Goal: Task Accomplishment & Management: Use online tool/utility

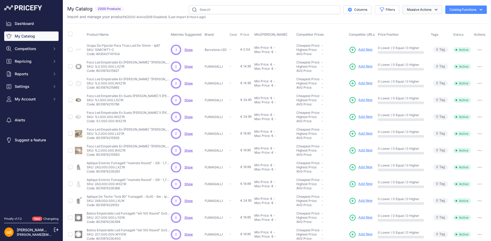
click at [420, 11] on button "Massive Actions" at bounding box center [422, 9] width 40 height 9
click at [342, 22] on div "My Catalog 2000 Products" at bounding box center [276, 157] width 419 height 305
click at [425, 10] on button "Massive Actions" at bounding box center [422, 9] width 40 height 9
click at [369, 23] on div "My Catalog 2000 Products" at bounding box center [276, 157] width 419 height 305
click at [385, 9] on button "Filters" at bounding box center [387, 9] width 24 height 9
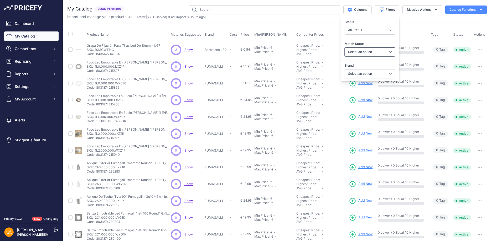
click at [344, 48] on select "Select an option Matched Unmatched" at bounding box center [369, 52] width 50 height 9
select select "1"
click option "Matched" at bounding box center [0, 0] width 0 height 0
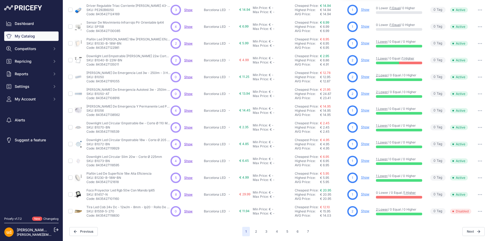
scroll to position [98, 0]
click at [253, 230] on button "2" at bounding box center [256, 231] width 8 height 9
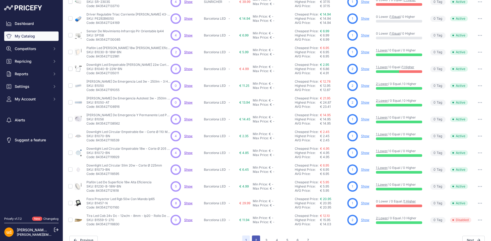
scroll to position [107, 0]
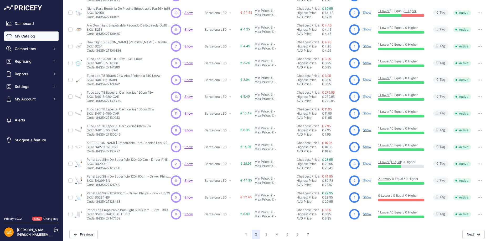
scroll to position [98, 0]
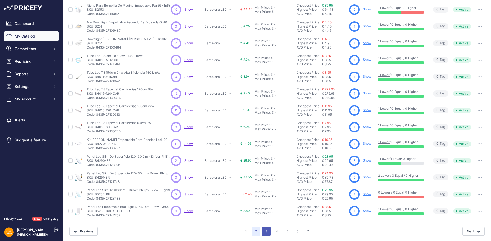
click at [264, 232] on button "3" at bounding box center [266, 231] width 8 height 9
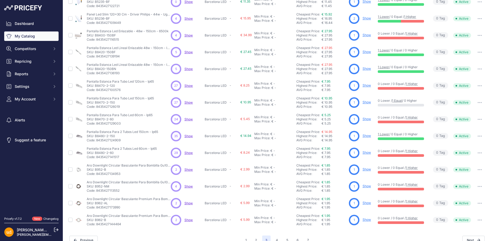
scroll to position [98, 0]
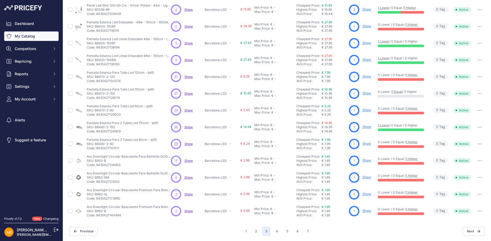
drag, startPoint x: 95, startPoint y: 109, endPoint x: 114, endPoint y: 109, distance: 18.6
click at [114, 109] on p "SKU: B8470-2-60" at bounding box center [120, 110] width 66 height 4
copy p "B8470-2-60"
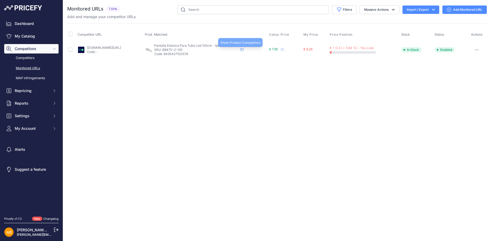
click at [243, 50] on icon at bounding box center [241, 49] width 3 height 3
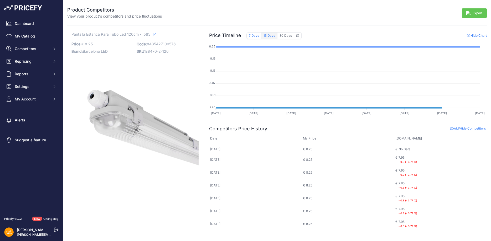
click at [271, 35] on button "15 Days" at bounding box center [269, 35] width 16 height 7
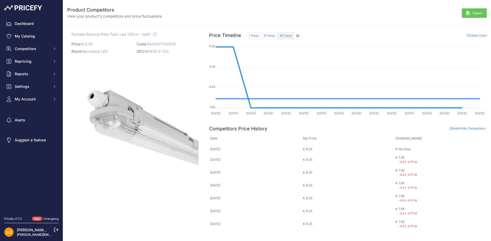
click at [285, 36] on button "30 Days" at bounding box center [285, 35] width 17 height 7
